Goal: Task Accomplishment & Management: Complete application form

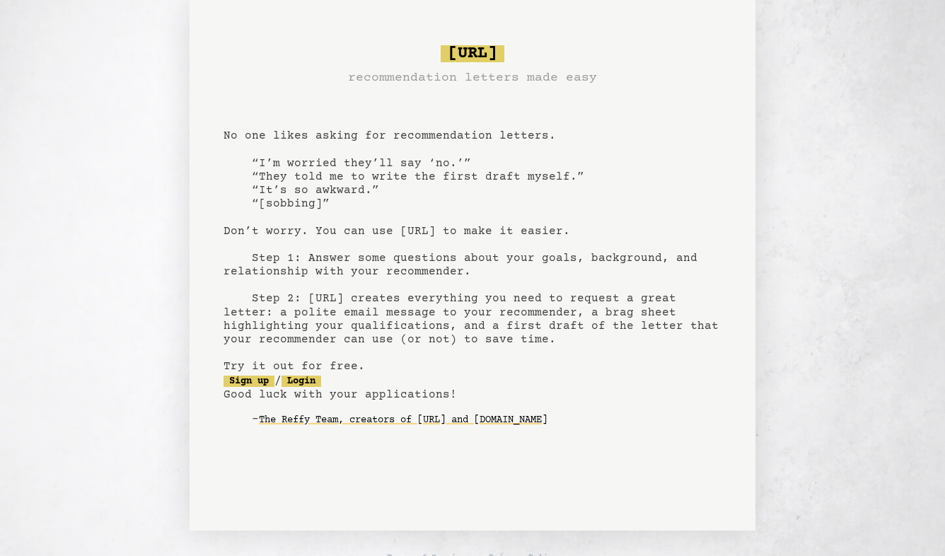
click at [366, 163] on pre "bragsheet.ai recommendation letters made easy No one likes asking for recommend…" at bounding box center [473, 247] width 498 height 415
click at [254, 383] on link "Sign up" at bounding box center [249, 381] width 51 height 11
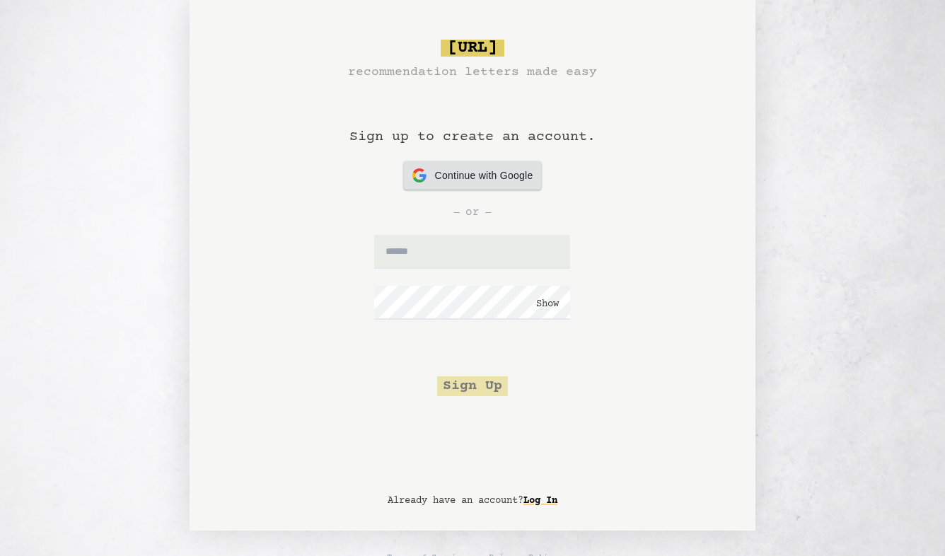
click at [476, 186] on div "Continue with Google Continue with Google" at bounding box center [472, 175] width 121 height 28
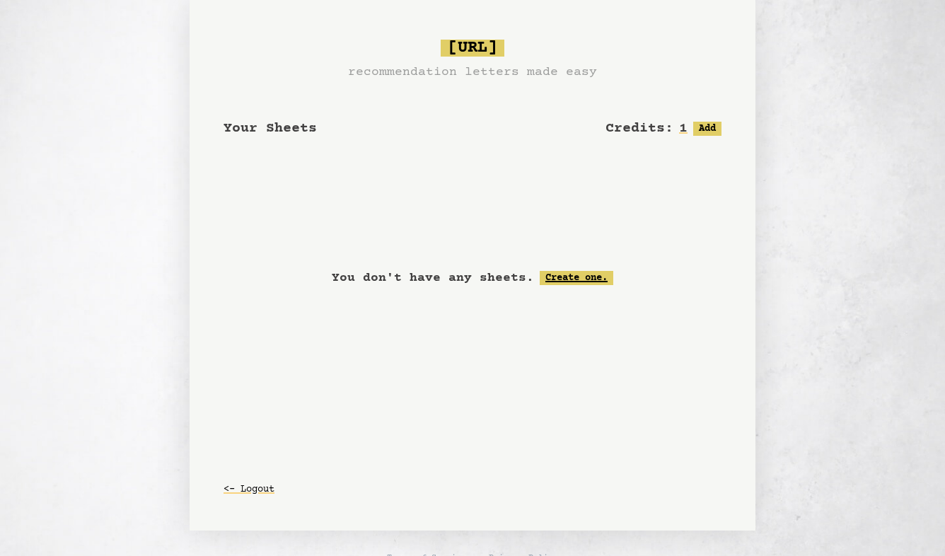
click at [561, 274] on link "Create one." at bounding box center [577, 278] width 74 height 14
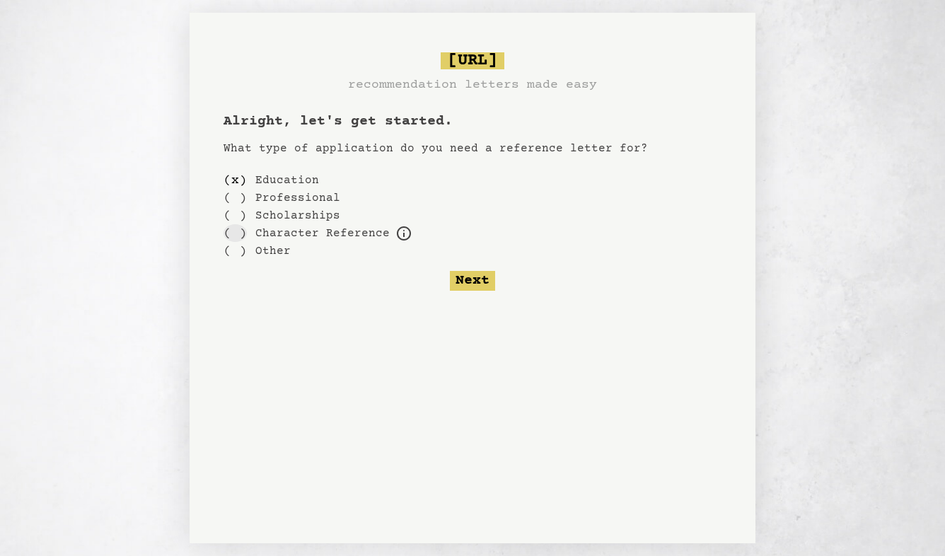
click at [236, 237] on div "( )" at bounding box center [235, 233] width 23 height 18
click at [236, 176] on div "( )" at bounding box center [235, 180] width 23 height 18
click at [480, 281] on button "Next" at bounding box center [472, 281] width 45 height 20
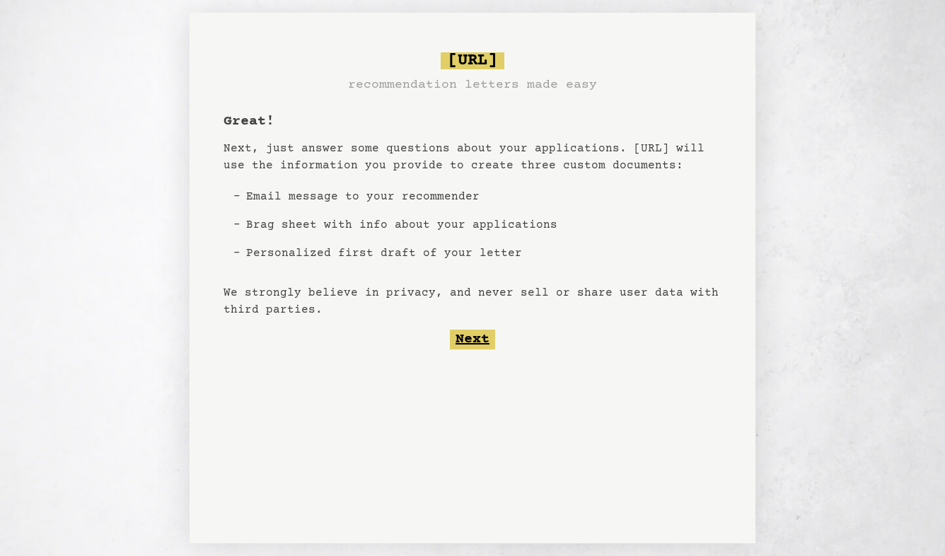
click at [470, 339] on button "Next" at bounding box center [472, 340] width 45 height 20
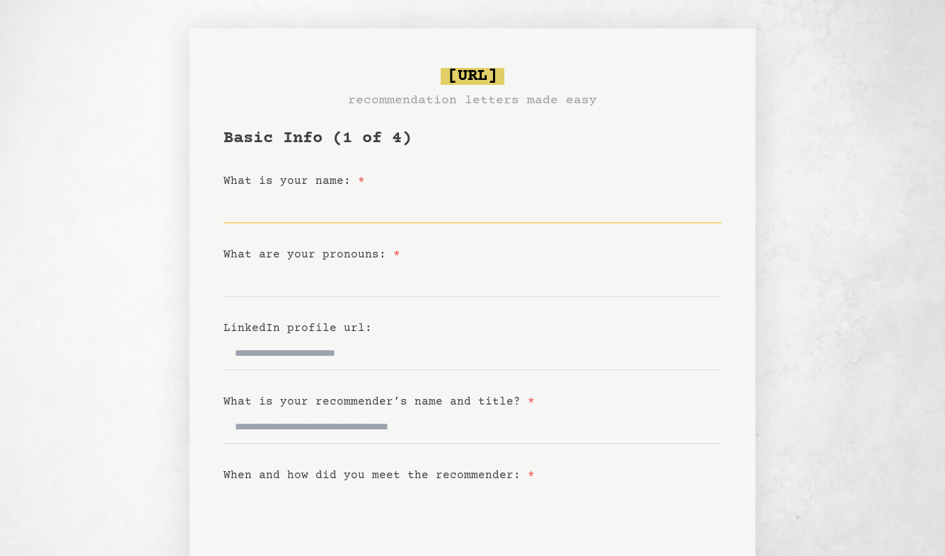
click at [299, 212] on input "What is your name: *" at bounding box center [473, 207] width 498 height 34
type input "**********"
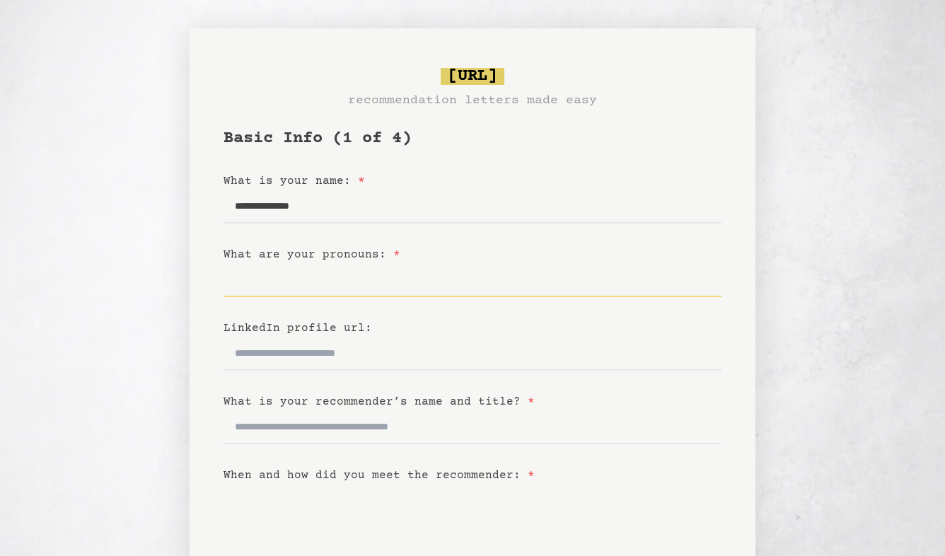
click at [330, 284] on input "What are your pronouns: *" at bounding box center [473, 280] width 498 height 34
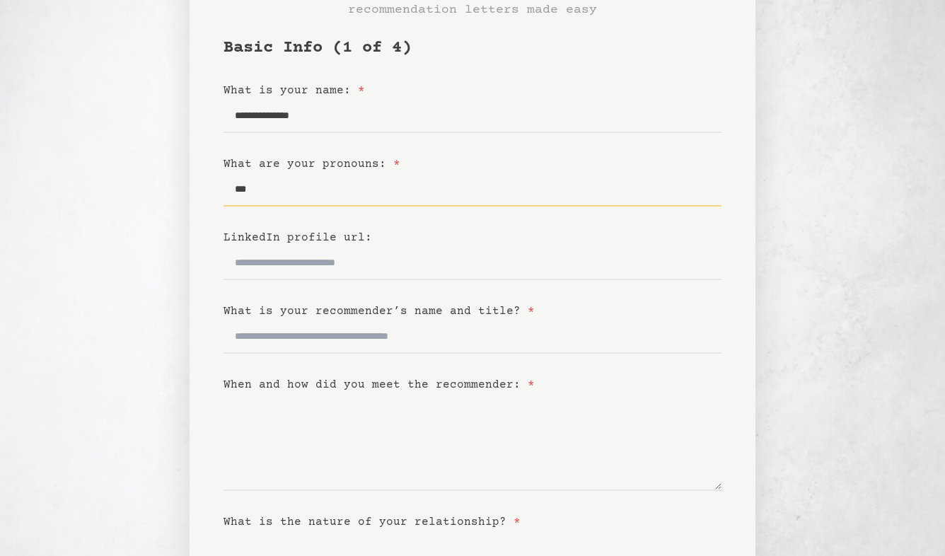
scroll to position [91, 0]
type input "***"
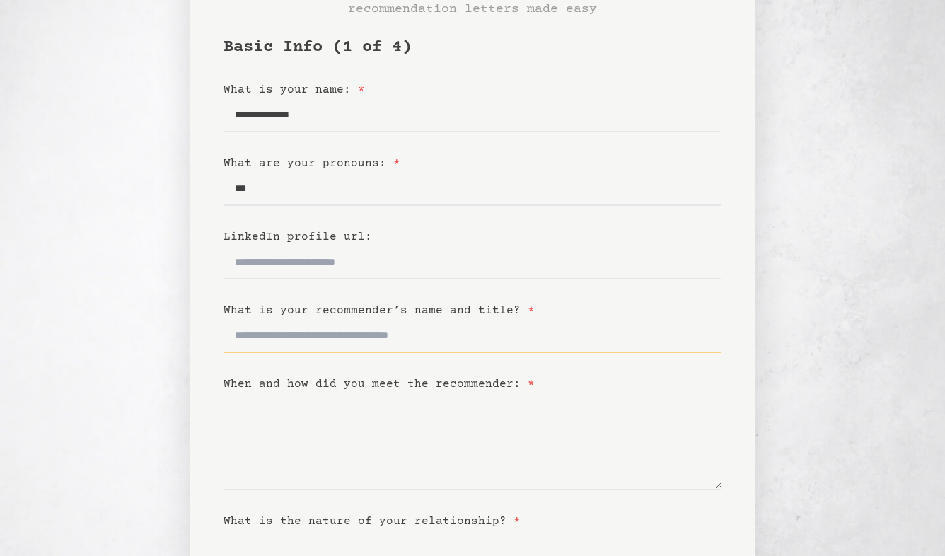
click at [342, 340] on input "What is your recommender’s name and title? *" at bounding box center [473, 336] width 498 height 34
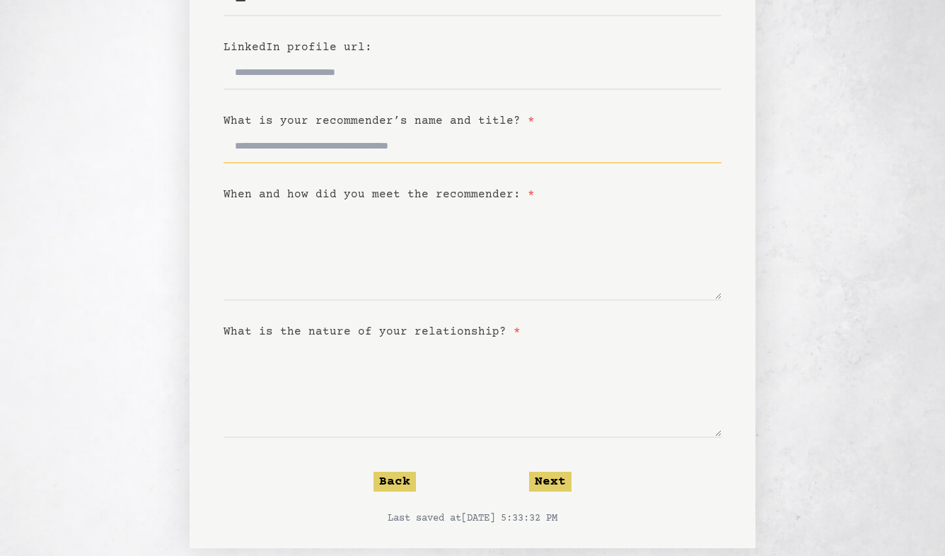
scroll to position [301, 0]
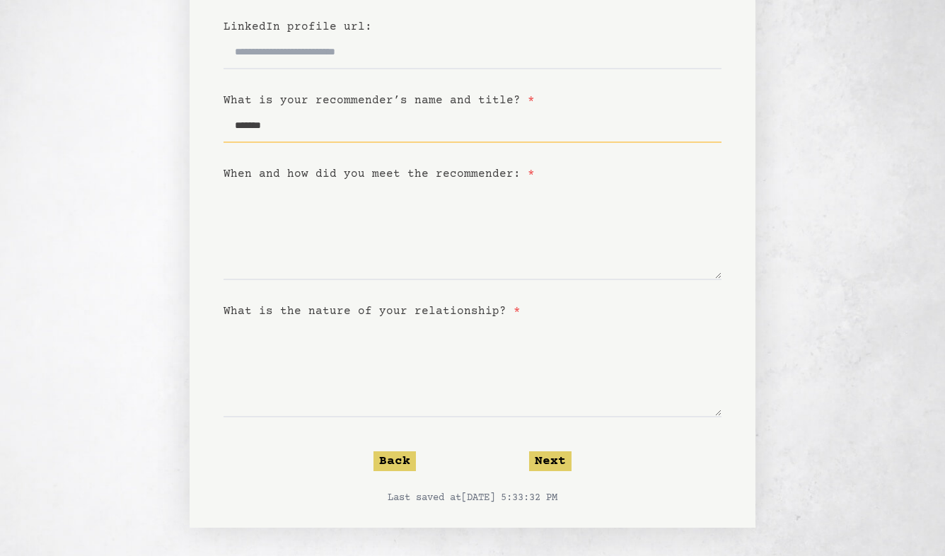
type input "*******"
click at [366, 305] on label "What is the nature of your relationship? *" at bounding box center [372, 311] width 297 height 13
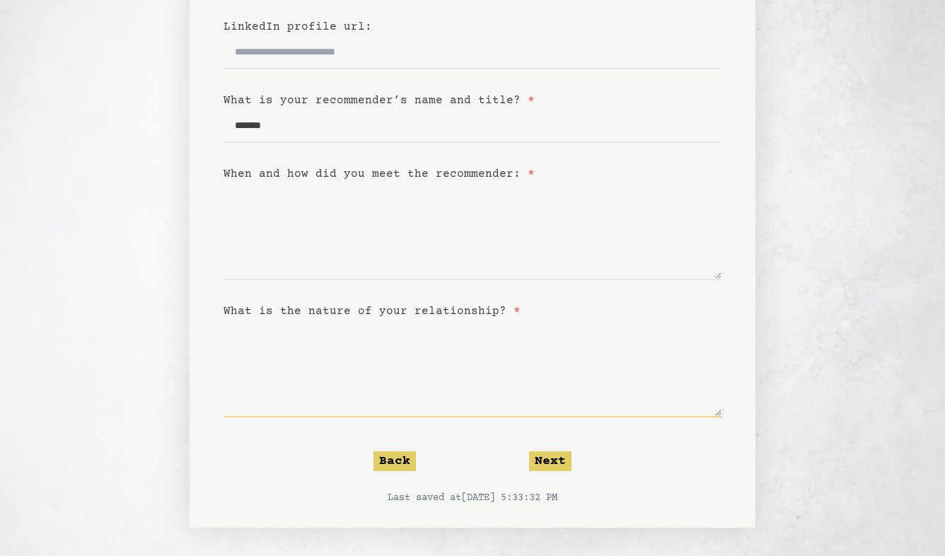
click at [366, 320] on textarea "What is the nature of your relationship? *" at bounding box center [473, 369] width 498 height 98
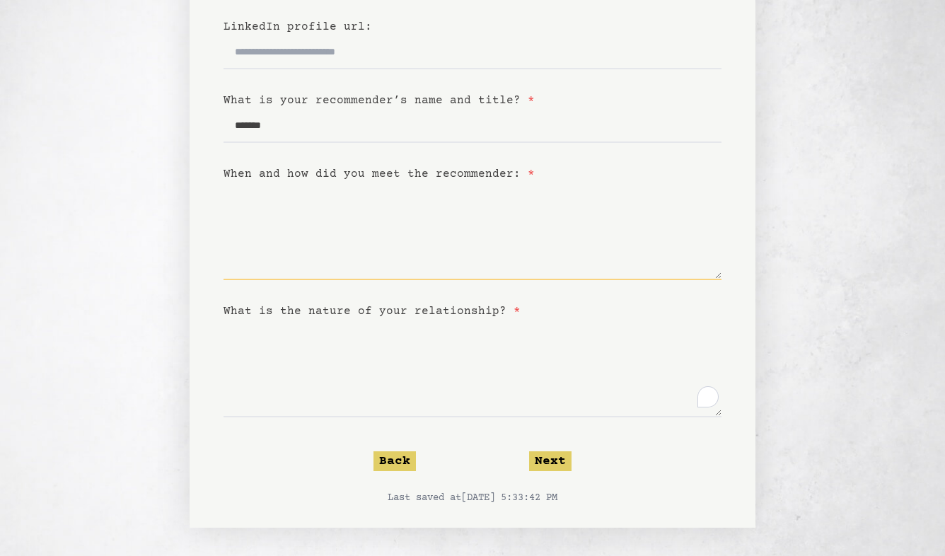
click at [340, 243] on textarea "When and how did you meet the recommender: *" at bounding box center [473, 232] width 498 height 98
